Goal: Use online tool/utility: Use online tool/utility

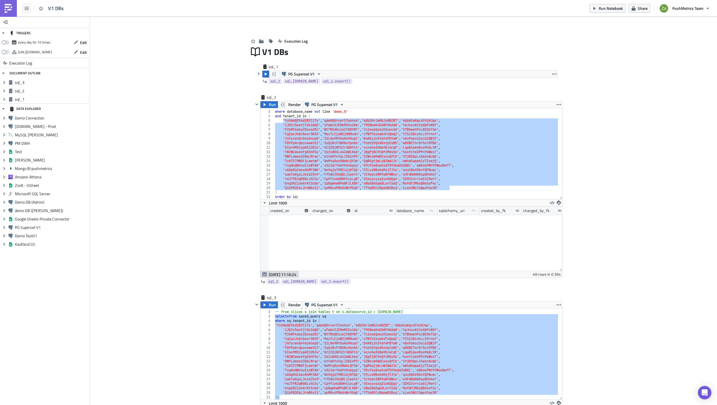
click at [7, 11] on img at bounding box center [8, 8] width 9 height 9
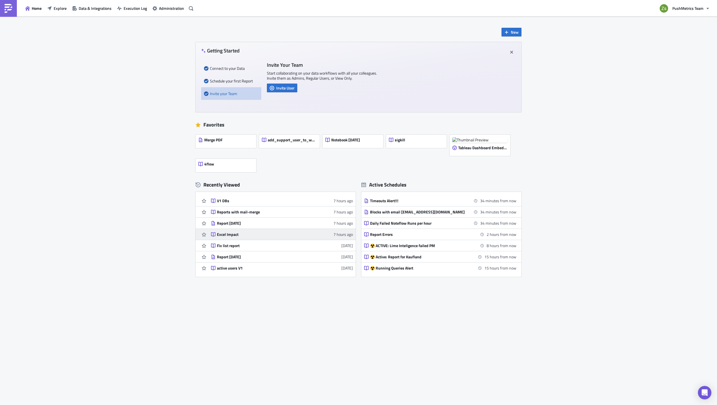
click at [236, 233] on div "Excel Impact" at bounding box center [266, 234] width 98 height 5
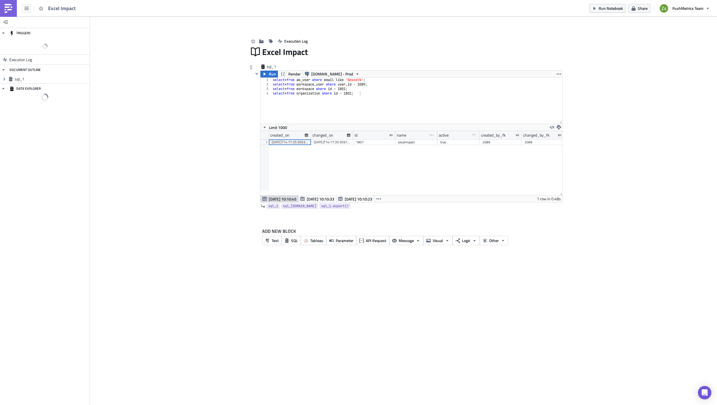
scroll to position [64, 302]
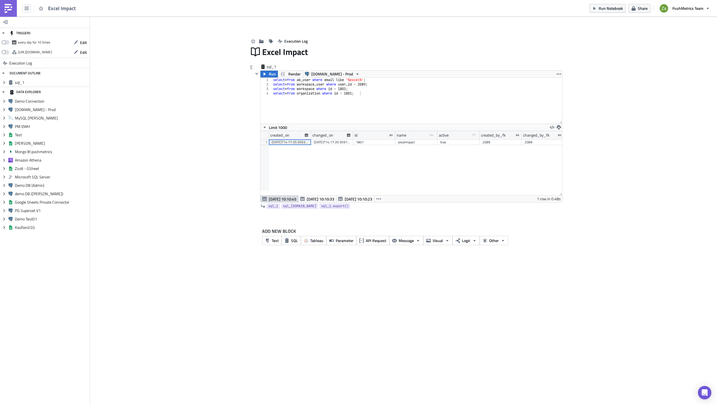
type textarea "select * from workspace where id = 1801;"
click at [347, 88] on div "select * from ab_user where email like '%excel%' ; select * from workspace_user…" at bounding box center [417, 105] width 290 height 55
click at [493, 143] on div "2089" at bounding box center [500, 143] width 36 height 6
